Goal: Navigation & Orientation: Understand site structure

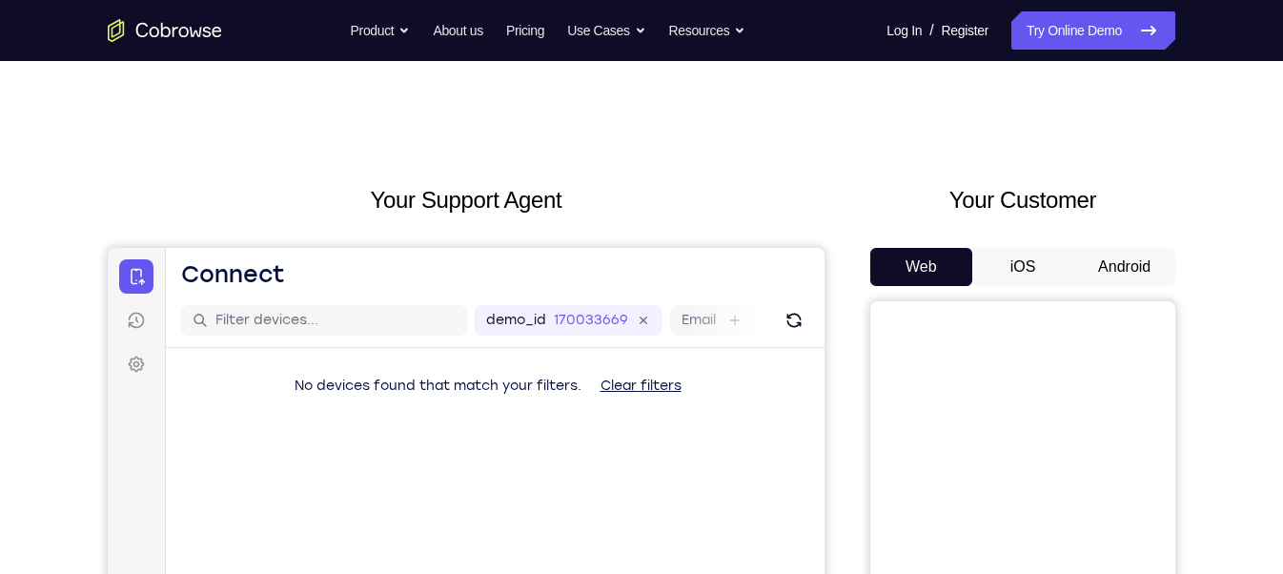
click at [1117, 268] on button "Android" at bounding box center [1124, 267] width 102 height 38
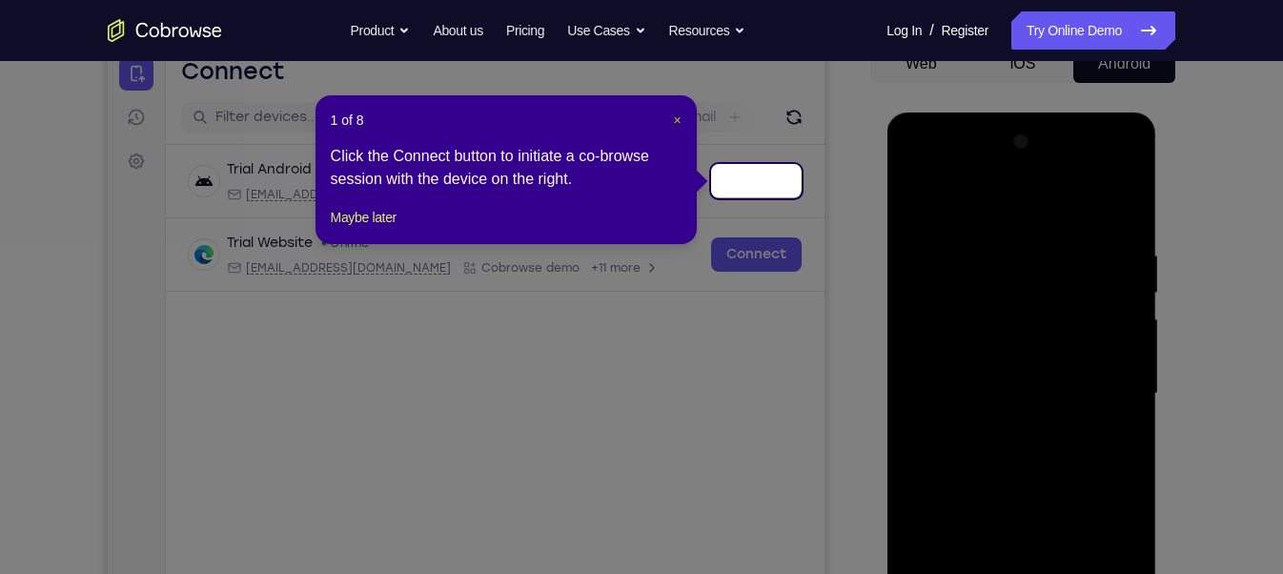
click at [673, 122] on span "×" at bounding box center [677, 119] width 8 height 15
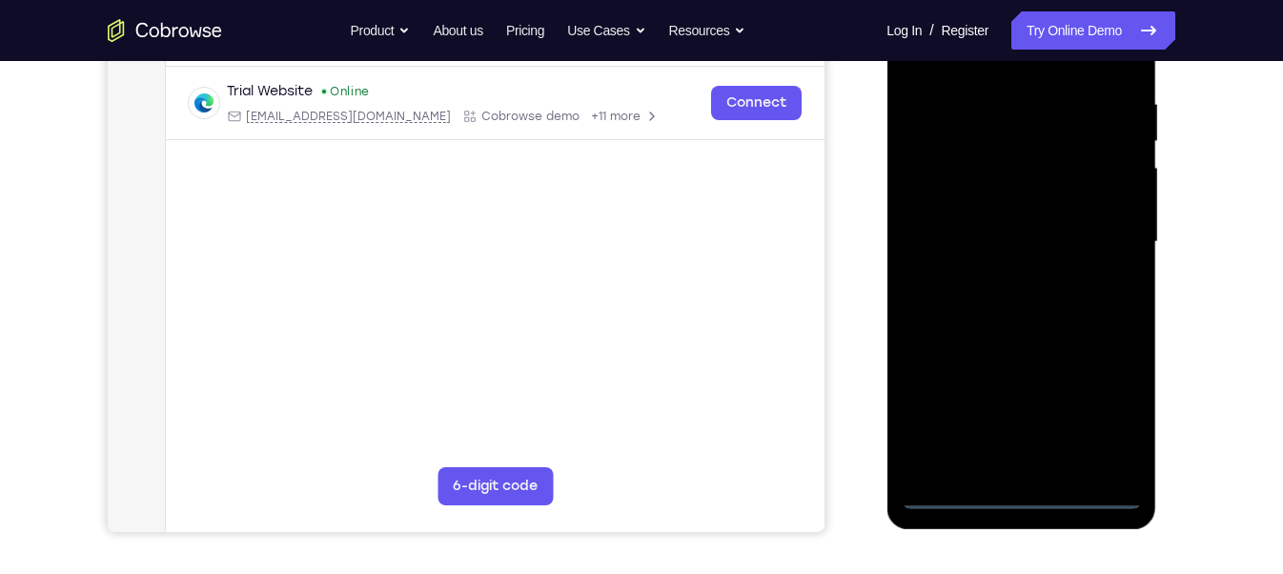
scroll to position [356, 0]
click at [1015, 496] on div at bounding box center [1021, 241] width 240 height 534
click at [1096, 411] on div at bounding box center [1021, 241] width 240 height 534
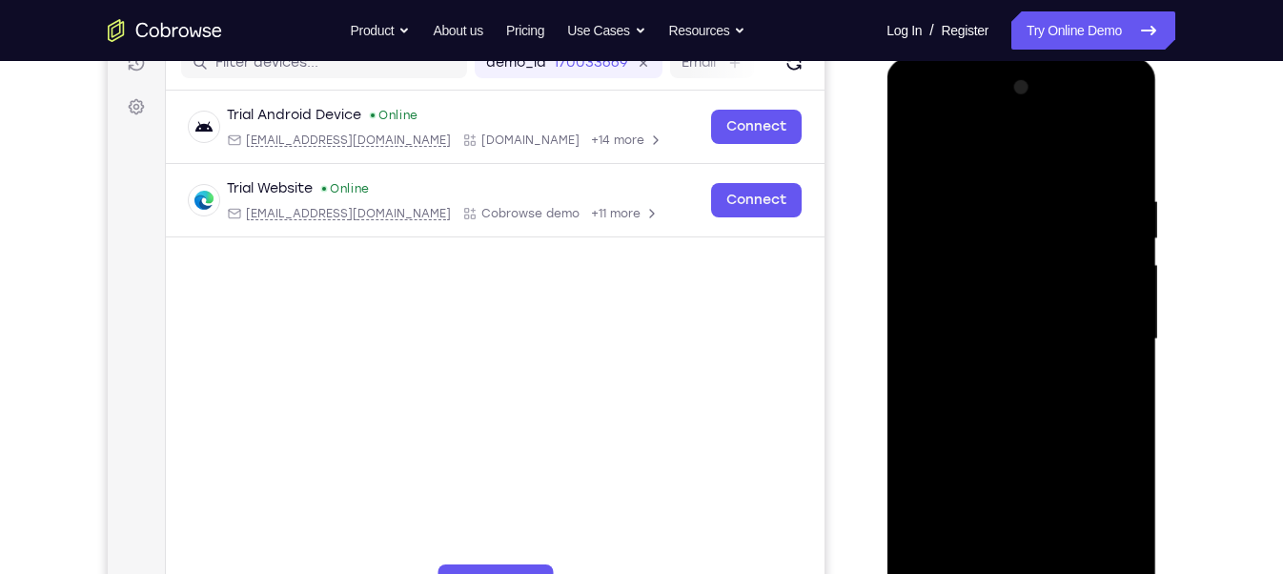
scroll to position [251, 0]
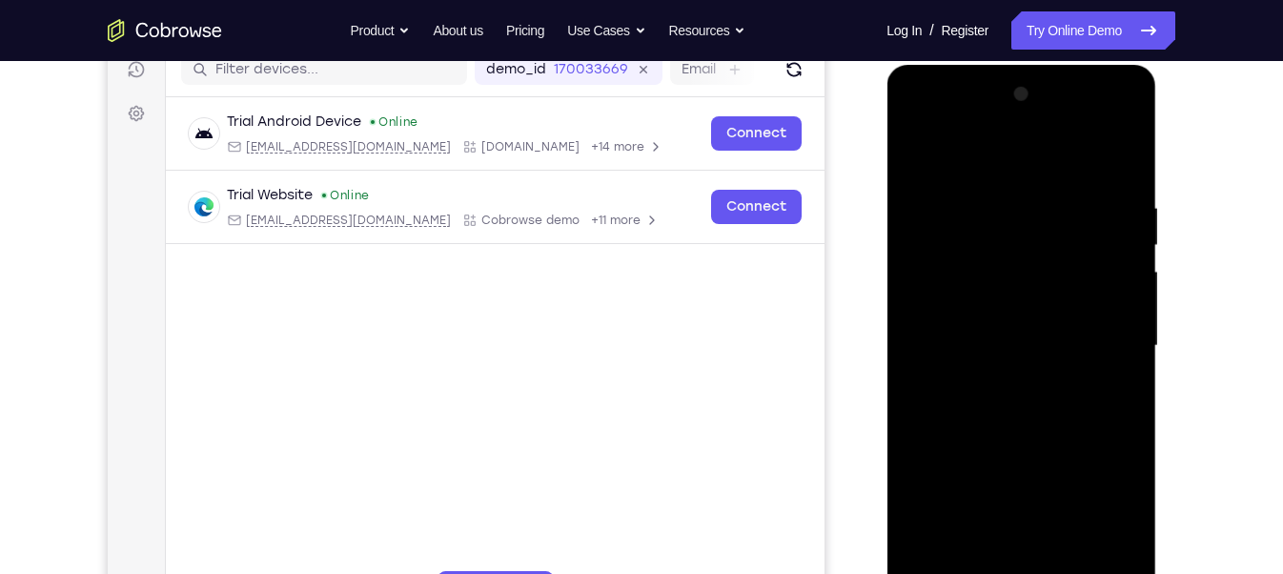
click at [923, 112] on div at bounding box center [1021, 346] width 240 height 534
click at [1103, 337] on div at bounding box center [1021, 346] width 240 height 534
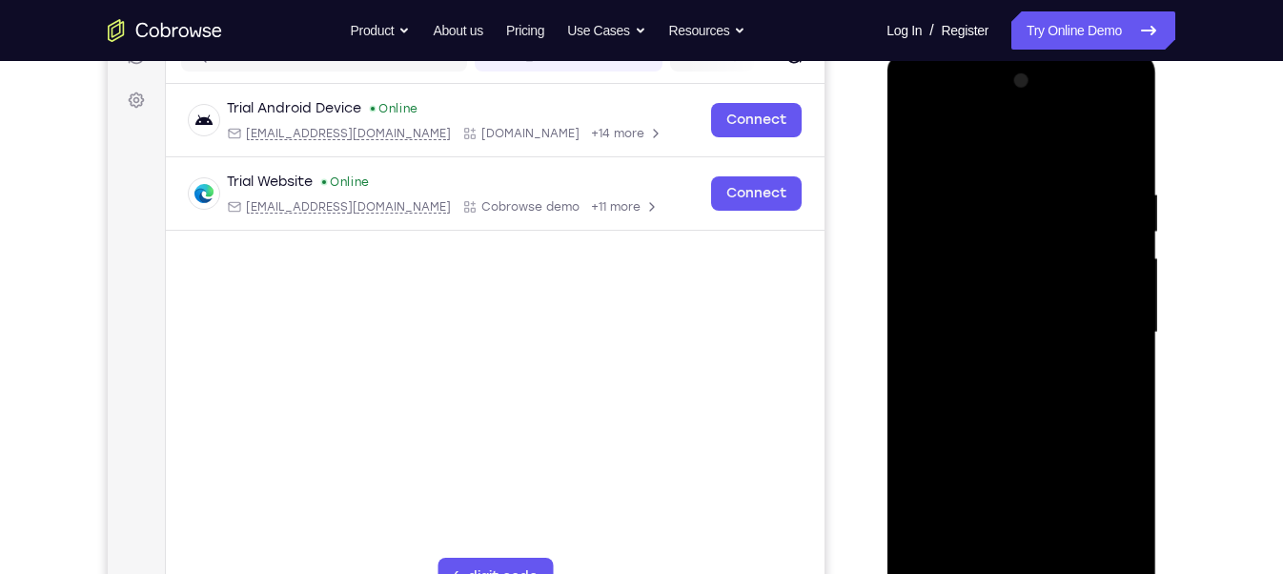
click at [994, 362] on div at bounding box center [1021, 333] width 240 height 534
click at [1019, 312] on div at bounding box center [1021, 333] width 240 height 534
click at [1009, 300] on div at bounding box center [1021, 333] width 240 height 534
click at [993, 327] on div at bounding box center [1021, 333] width 240 height 534
click at [1018, 401] on div at bounding box center [1021, 333] width 240 height 534
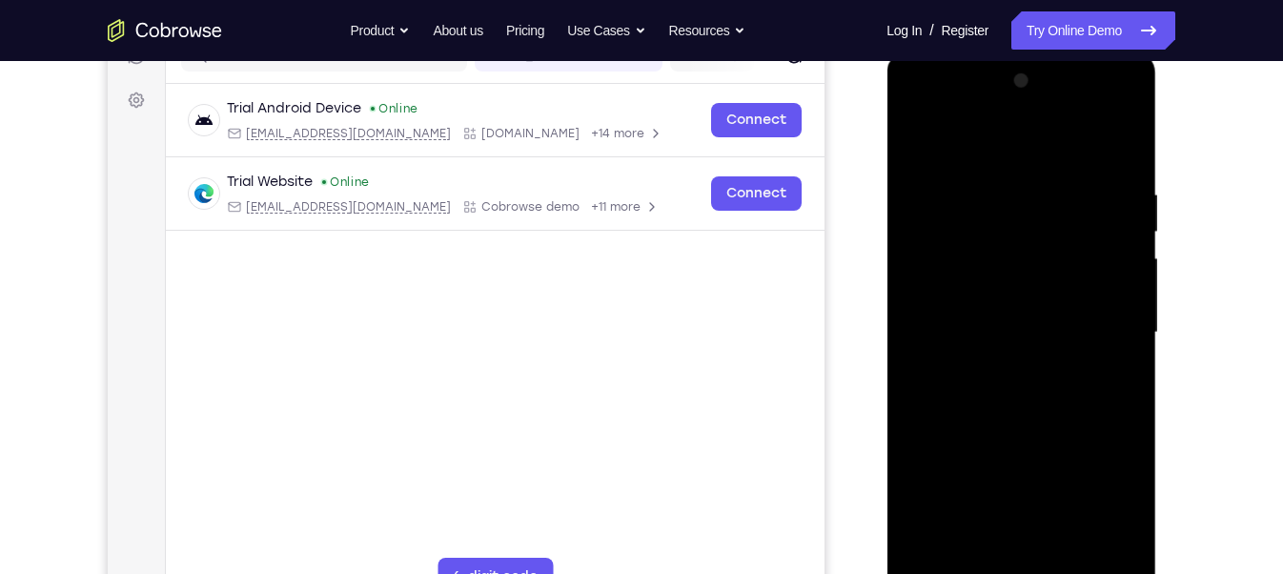
click at [1035, 395] on div at bounding box center [1021, 333] width 240 height 534
click at [1034, 392] on div at bounding box center [1021, 333] width 240 height 534
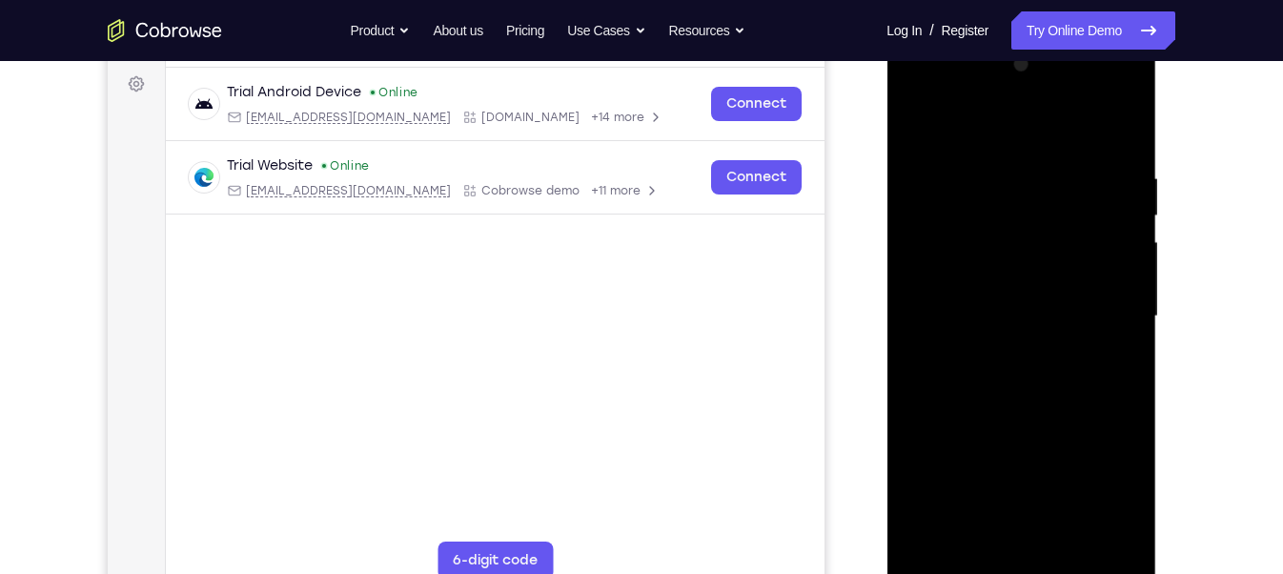
scroll to position [285, 0]
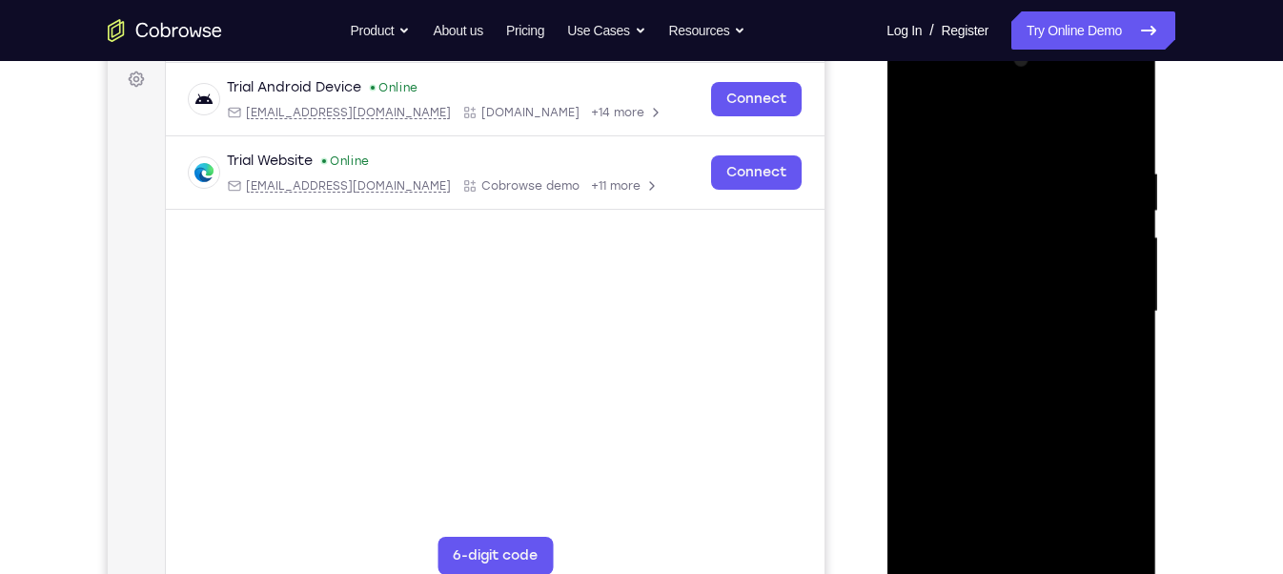
click at [1032, 389] on div at bounding box center [1021, 312] width 240 height 534
click at [1013, 389] on div at bounding box center [1021, 312] width 240 height 534
click at [1065, 531] on div at bounding box center [1021, 312] width 240 height 534
click at [1000, 411] on div at bounding box center [1021, 312] width 240 height 534
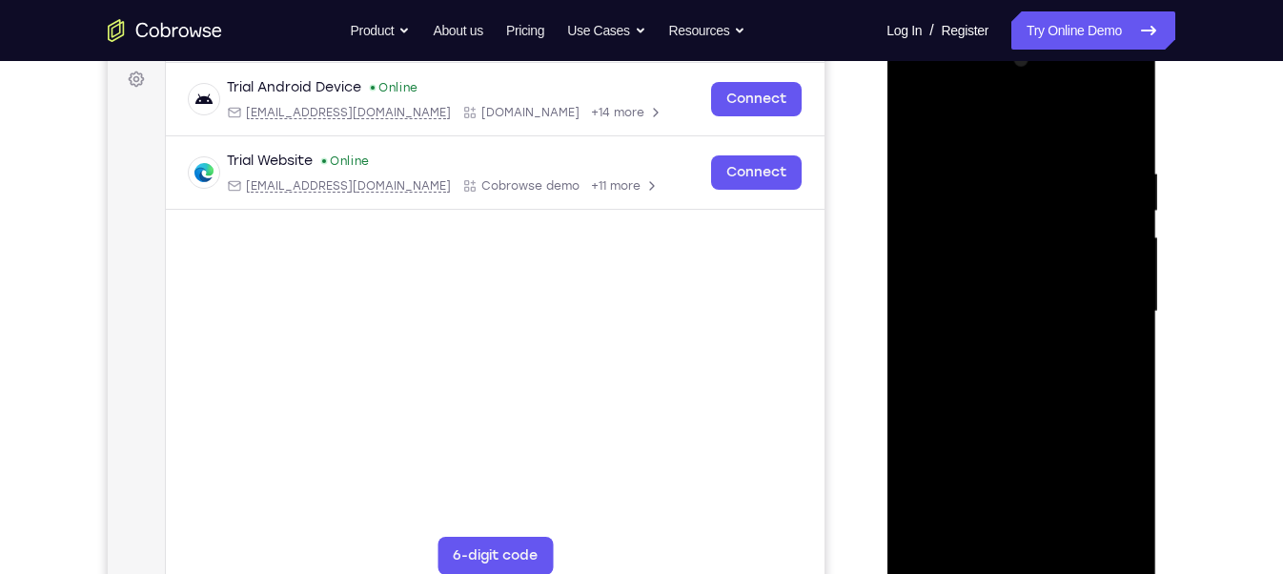
click at [925, 119] on div at bounding box center [1021, 312] width 240 height 534
click at [997, 171] on div at bounding box center [1021, 312] width 240 height 534
click at [1015, 525] on div at bounding box center [1021, 312] width 240 height 534
click at [974, 527] on div at bounding box center [1021, 312] width 240 height 534
click at [1023, 442] on div at bounding box center [1021, 312] width 240 height 534
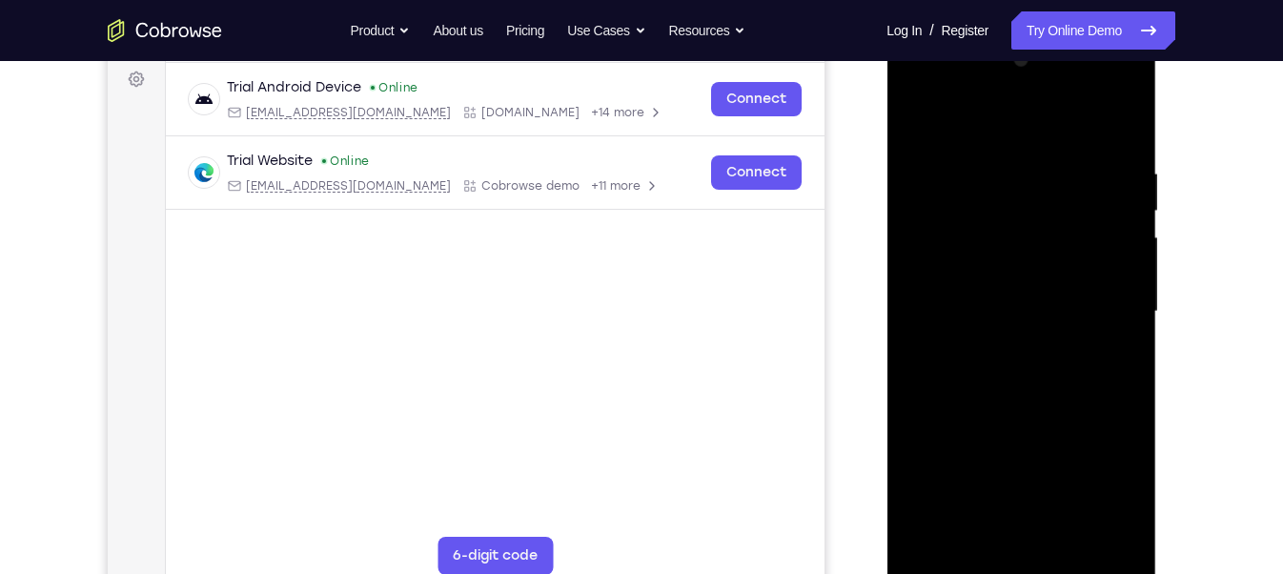
click at [1023, 442] on div at bounding box center [1021, 312] width 240 height 534
click at [1033, 335] on div at bounding box center [1021, 312] width 240 height 534
click at [1060, 527] on div at bounding box center [1021, 312] width 240 height 534
click at [1118, 519] on div at bounding box center [1021, 312] width 240 height 534
click at [1108, 402] on div at bounding box center [1021, 312] width 240 height 534
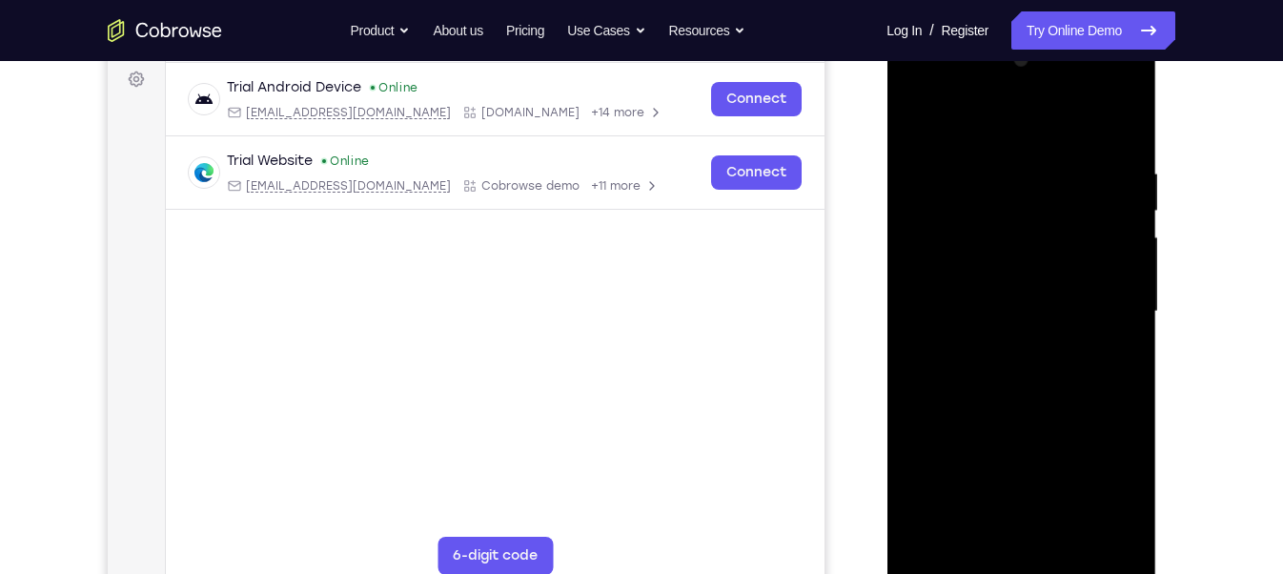
drag, startPoint x: 1120, startPoint y: 397, endPoint x: 1026, endPoint y: 411, distance: 95.4
click at [1026, 411] on div at bounding box center [1021, 312] width 240 height 534
drag, startPoint x: 1015, startPoint y: 401, endPoint x: 975, endPoint y: 401, distance: 40.0
click at [1004, 401] on div at bounding box center [1021, 312] width 240 height 534
drag, startPoint x: 1130, startPoint y: 365, endPoint x: 1029, endPoint y: 356, distance: 101.5
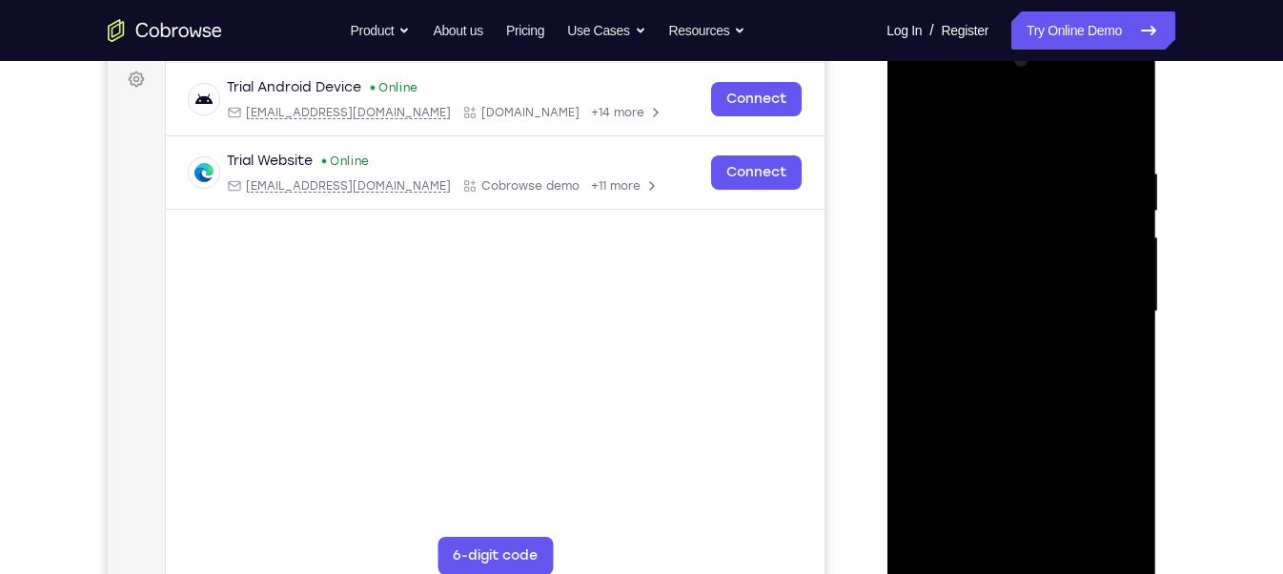
click at [1029, 356] on div at bounding box center [1021, 312] width 240 height 534
click at [996, 348] on div at bounding box center [1021, 312] width 240 height 534
click at [1118, 119] on div at bounding box center [1021, 312] width 240 height 534
click at [1129, 117] on div at bounding box center [1021, 312] width 240 height 534
drag, startPoint x: 1012, startPoint y: 188, endPoint x: 974, endPoint y: 344, distance: 160.9
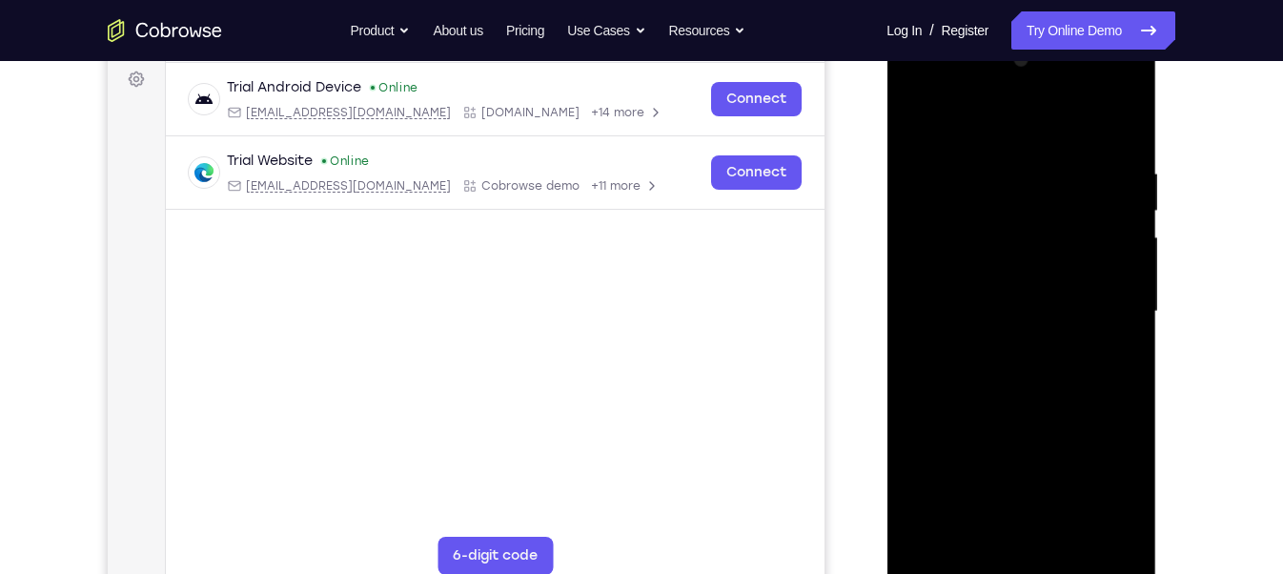
click at [974, 344] on div at bounding box center [1021, 312] width 240 height 534
click at [1041, 153] on div at bounding box center [1021, 312] width 240 height 534
drag, startPoint x: 971, startPoint y: 473, endPoint x: 966, endPoint y: 377, distance: 96.4
click at [966, 377] on div at bounding box center [1021, 312] width 240 height 534
drag, startPoint x: 961, startPoint y: 447, endPoint x: 956, endPoint y: 424, distance: 23.4
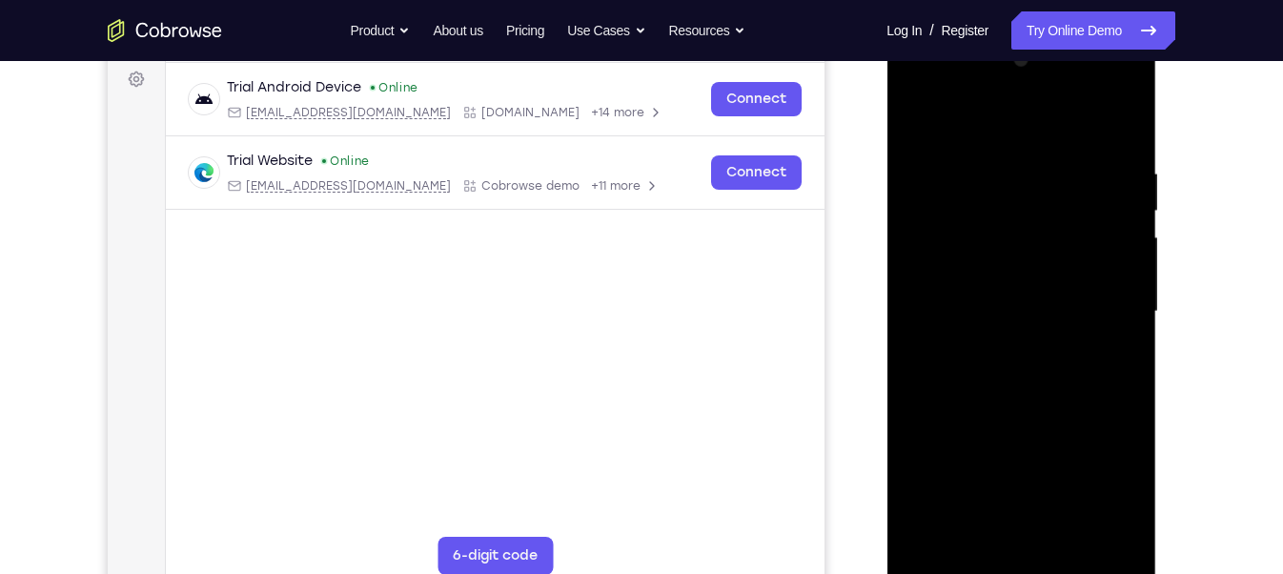
click at [956, 424] on div at bounding box center [1021, 312] width 240 height 534
drag, startPoint x: 964, startPoint y: 468, endPoint x: 956, endPoint y: 396, distance: 72.8
click at [955, 423] on div at bounding box center [1021, 312] width 240 height 534
drag, startPoint x: 968, startPoint y: 452, endPoint x: 963, endPoint y: 428, distance: 24.5
click at [963, 428] on div at bounding box center [1021, 312] width 240 height 534
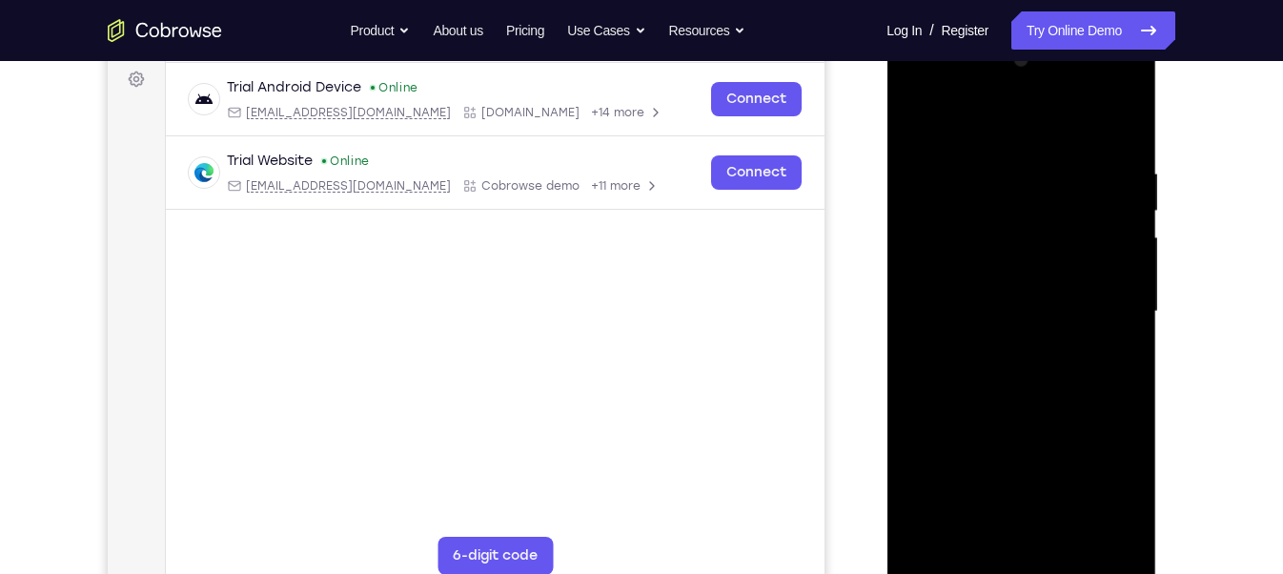
click at [946, 414] on div at bounding box center [1021, 312] width 240 height 534
drag, startPoint x: 935, startPoint y: 173, endPoint x: 946, endPoint y: 255, distance: 83.6
click at [946, 255] on div at bounding box center [1021, 312] width 240 height 534
click at [913, 124] on div at bounding box center [1021, 312] width 240 height 534
click at [1070, 537] on div at bounding box center [1021, 312] width 240 height 534
